Goal: Register for event/course

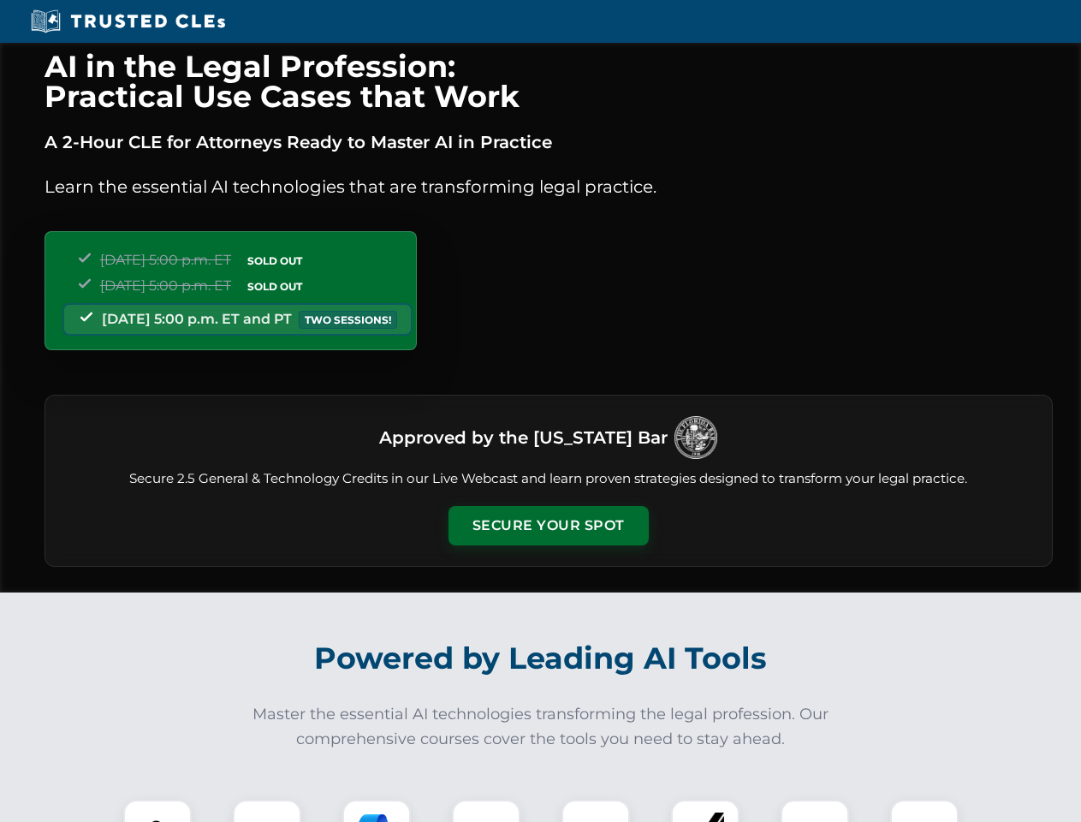
click at [548, 526] on button "Secure Your Spot" at bounding box center [549, 525] width 200 height 39
click at [158, 811] on img at bounding box center [158, 834] width 50 height 50
click at [267, 811] on div at bounding box center [267, 834] width 68 height 68
